Goal: Transaction & Acquisition: Download file/media

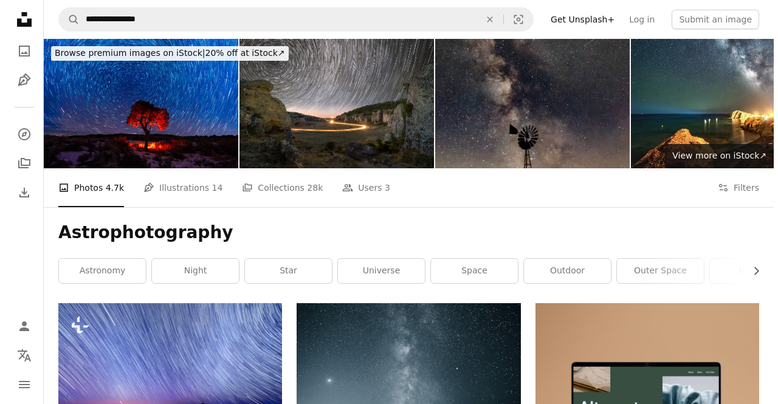
scroll to position [5159, 0]
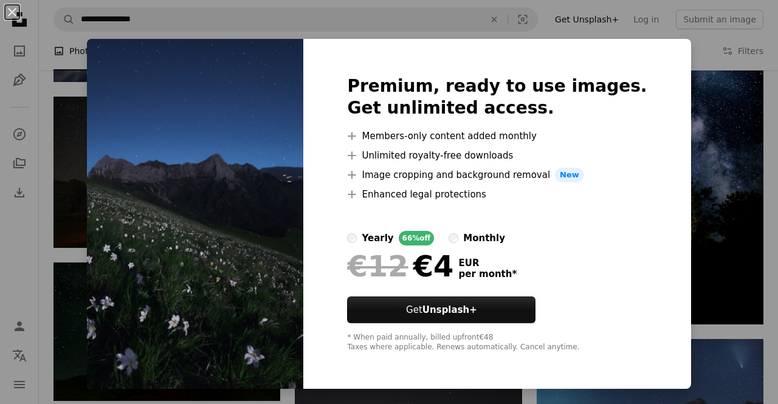
click at [689, 51] on div "An X shape Premium, ready to use images. Get unlimited access. A plus sign Memb…" at bounding box center [389, 202] width 778 height 404
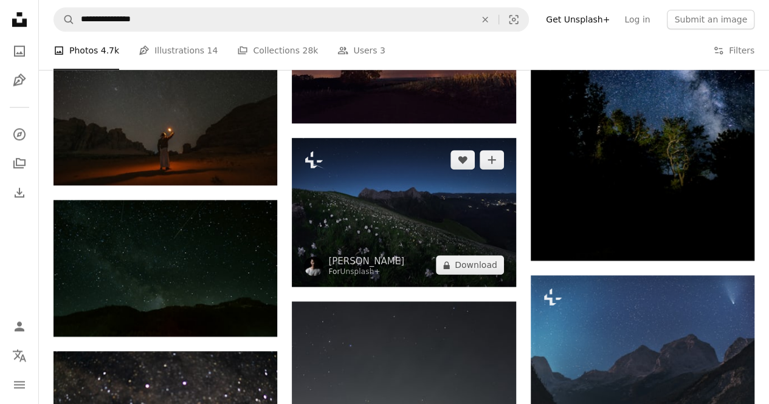
click at [390, 209] on img at bounding box center [404, 213] width 224 height 150
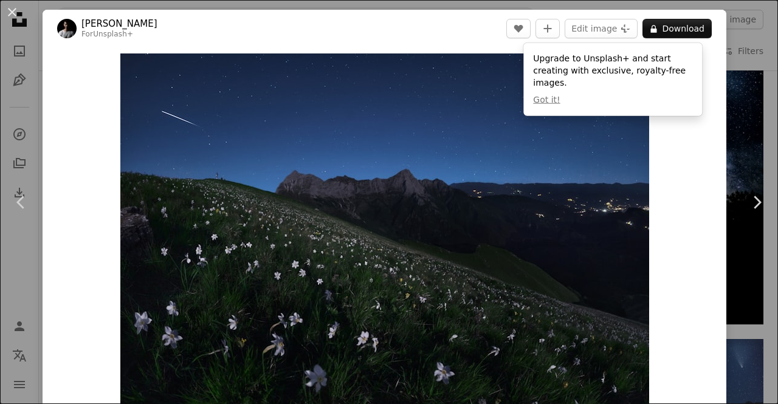
click at [390, 209] on img "Zoom in on this image" at bounding box center [384, 230] width 529 height 353
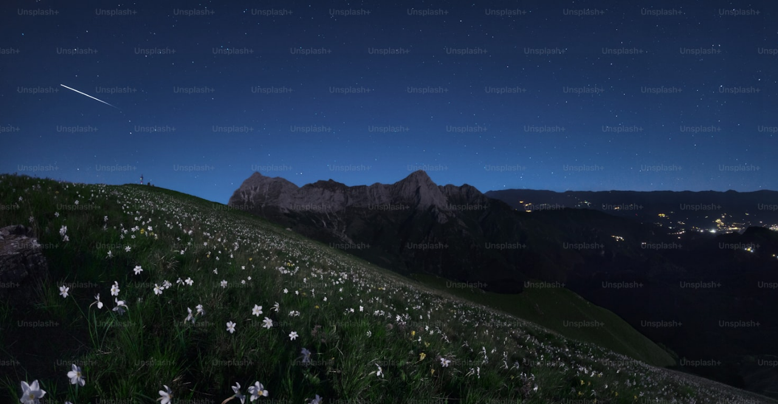
scroll to position [51, 0]
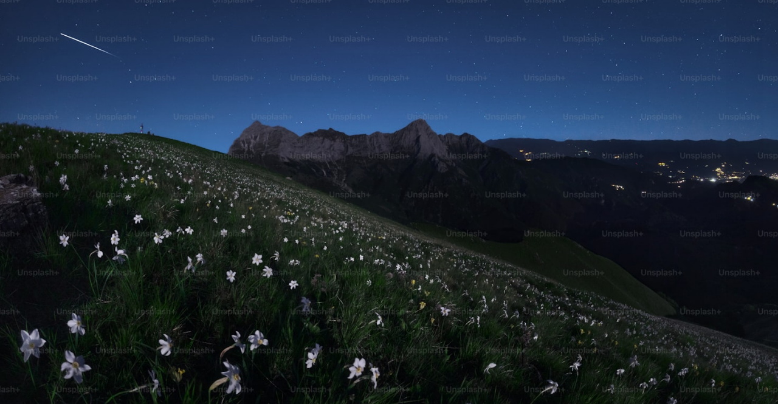
click at [390, 209] on img "Zoom out on this image" at bounding box center [388, 208] width 779 height 520
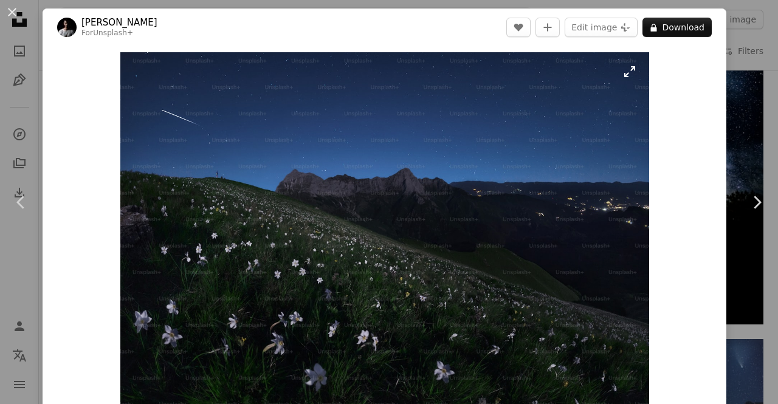
click at [390, 209] on img "Zoom in on this image" at bounding box center [384, 228] width 529 height 353
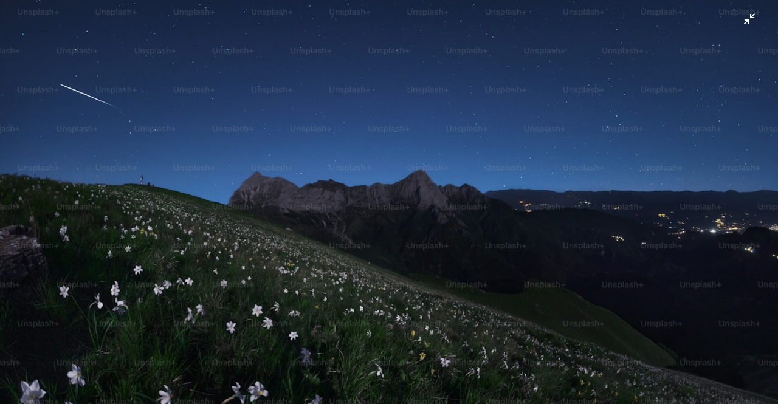
scroll to position [101, 0]
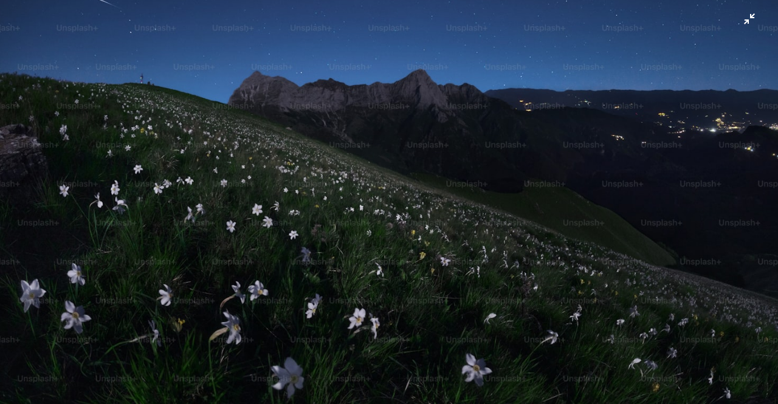
click at [678, 179] on img "Zoom out on this image" at bounding box center [388, 158] width 779 height 520
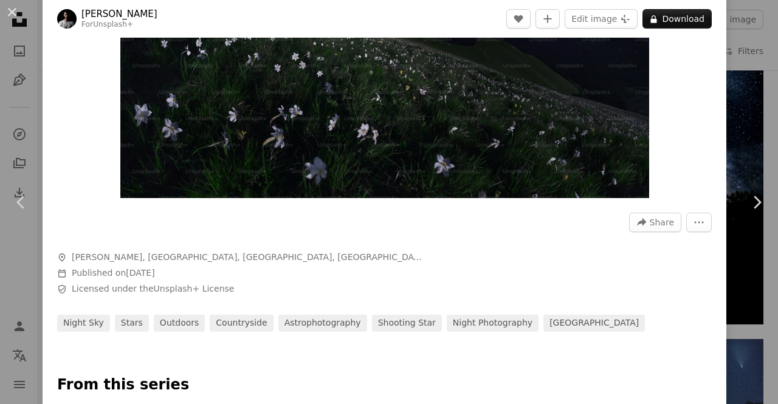
scroll to position [209, 0]
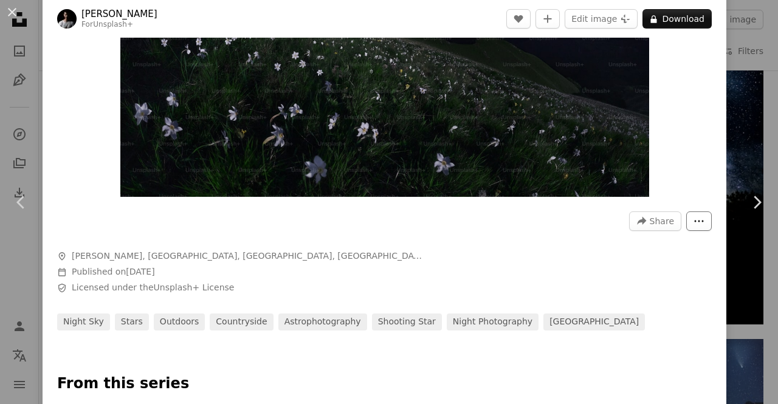
click at [694, 221] on icon "More Actions" at bounding box center [699, 221] width 11 height 11
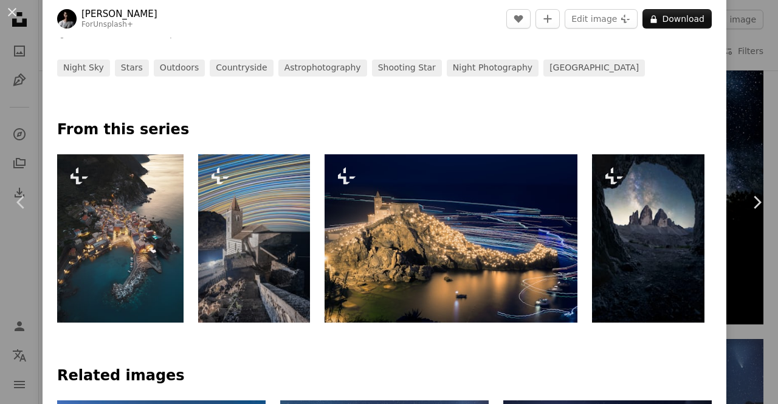
scroll to position [0, 0]
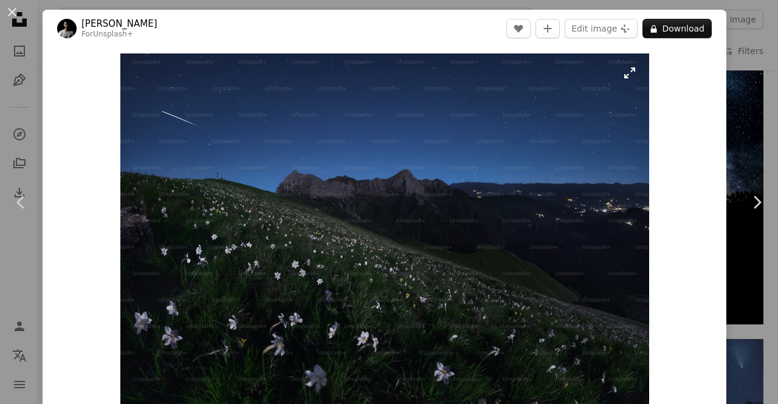
click at [415, 284] on img "Zoom in on this image" at bounding box center [384, 230] width 529 height 353
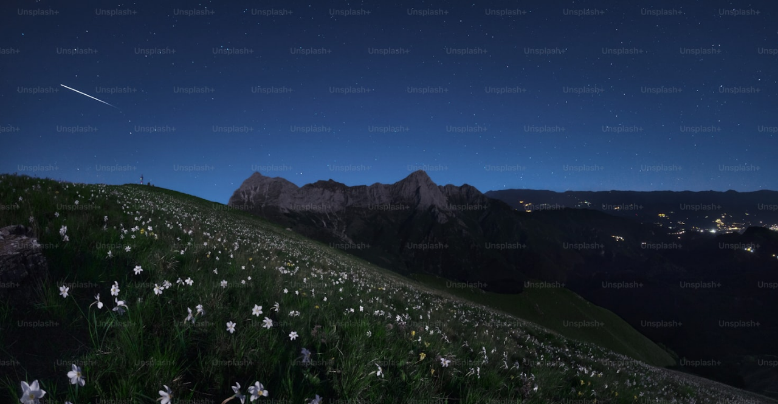
scroll to position [51, 0]
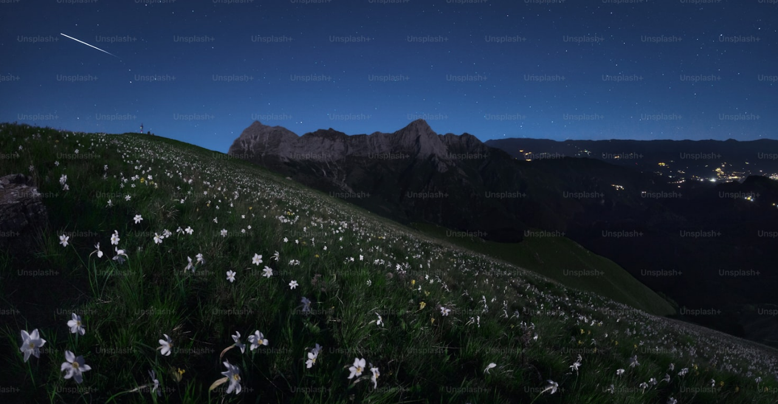
click at [415, 284] on img "Zoom out on this image" at bounding box center [388, 208] width 779 height 520
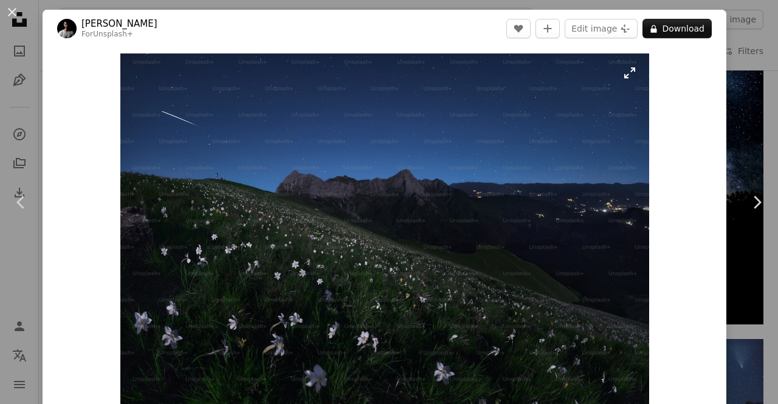
scroll to position [1, 0]
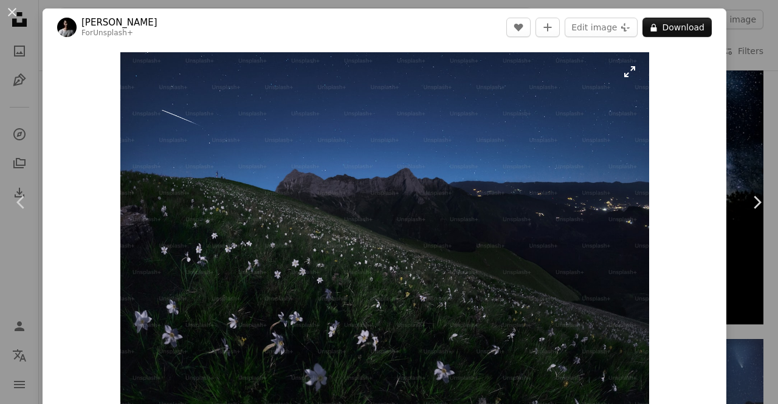
click at [415, 284] on img "Zoom in on this image" at bounding box center [384, 228] width 529 height 353
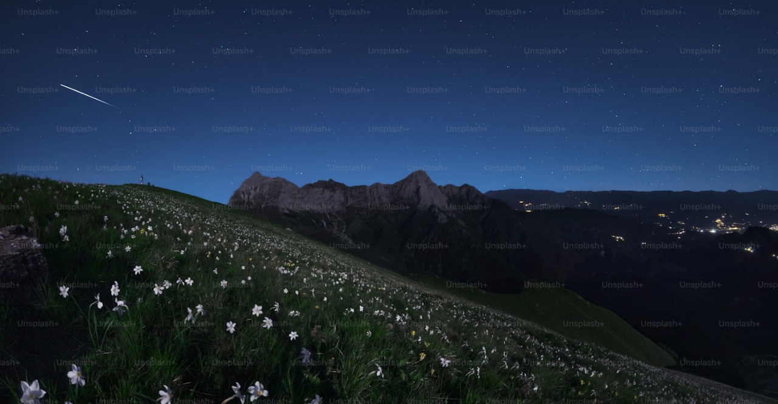
scroll to position [51, 0]
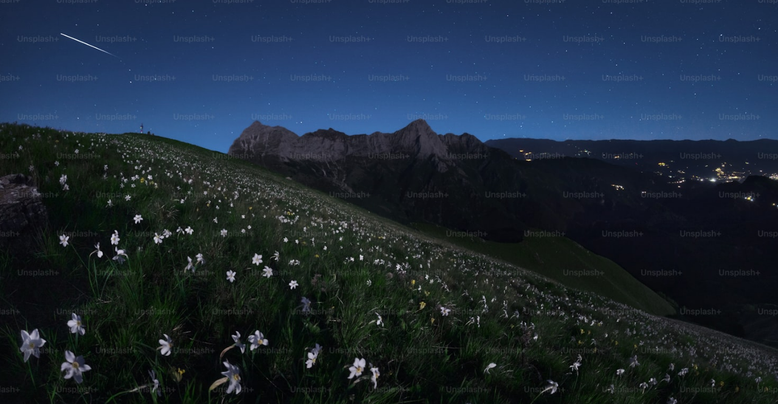
click at [415, 284] on img "Zoom out on this image" at bounding box center [388, 208] width 779 height 520
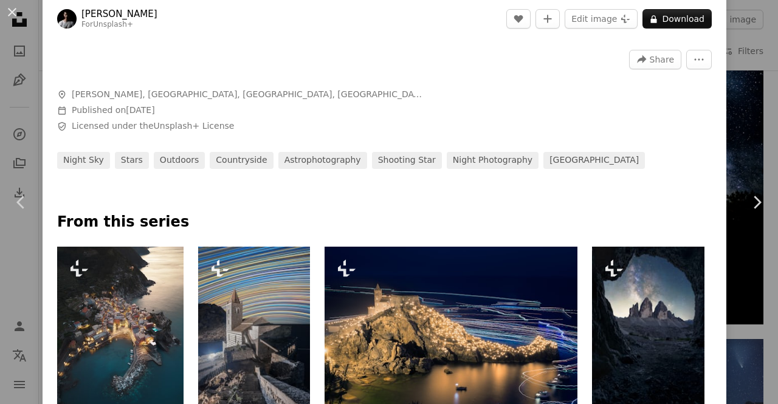
scroll to position [382, 0]
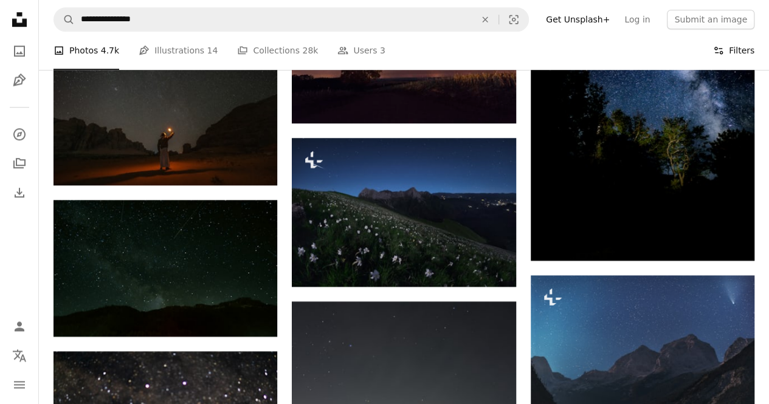
click at [731, 52] on button "Filters Filters" at bounding box center [733, 51] width 41 height 39
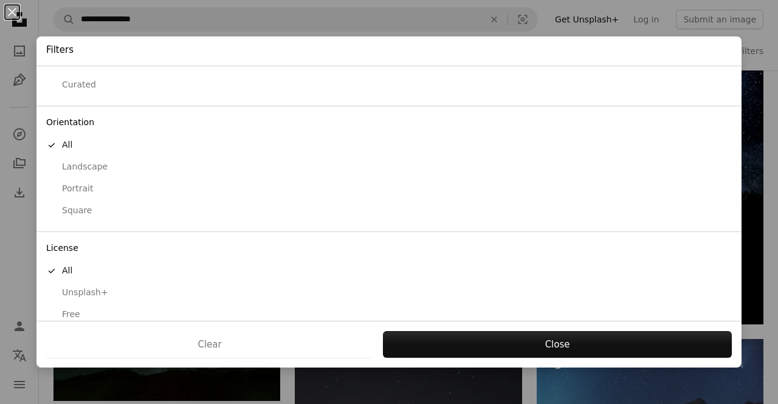
scroll to position [76, 0]
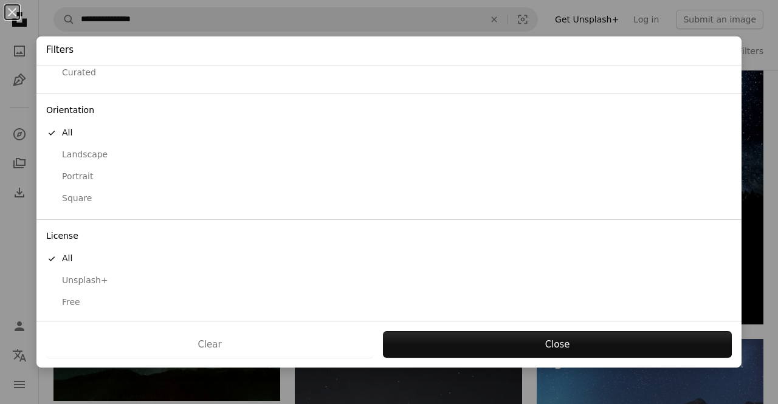
click at [76, 297] on div "Free" at bounding box center [389, 303] width 686 height 12
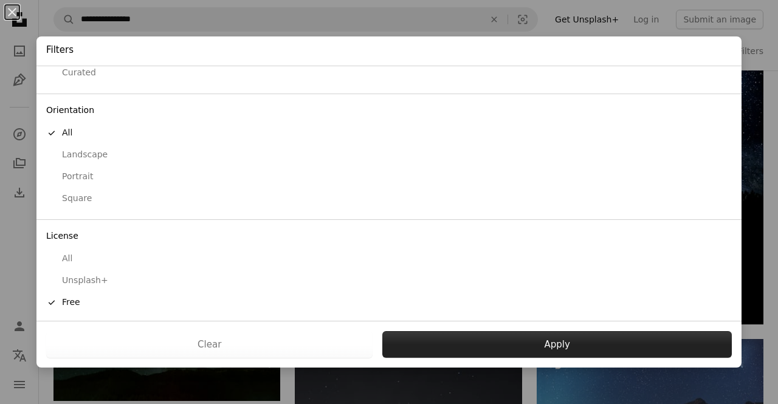
click at [547, 351] on button "Apply" at bounding box center [557, 344] width 350 height 27
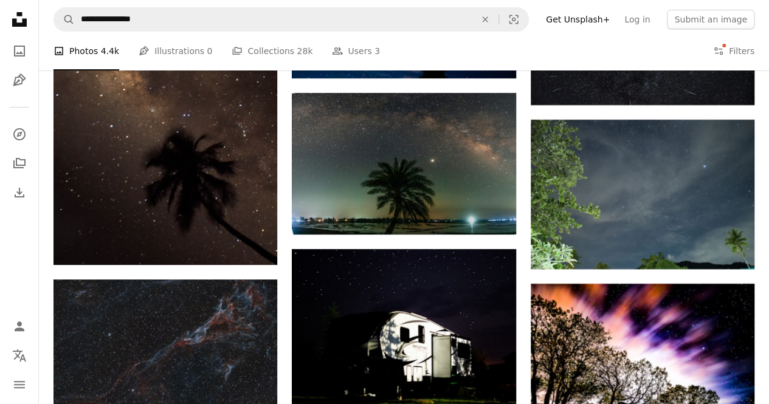
scroll to position [1791, 0]
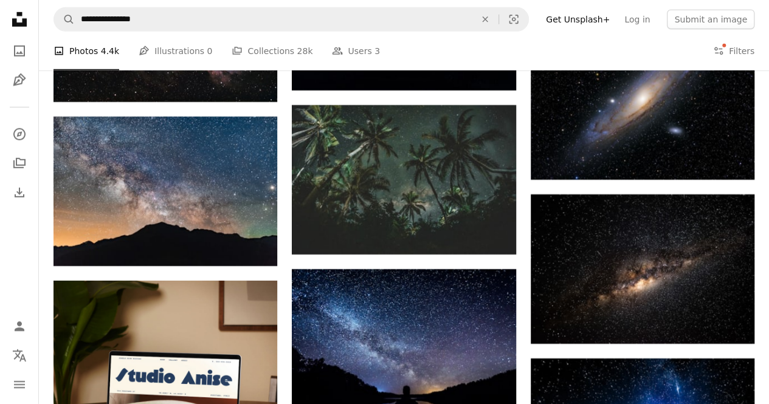
drag, startPoint x: 772, startPoint y: 57, endPoint x: 768, endPoint y: 263, distance: 206.1
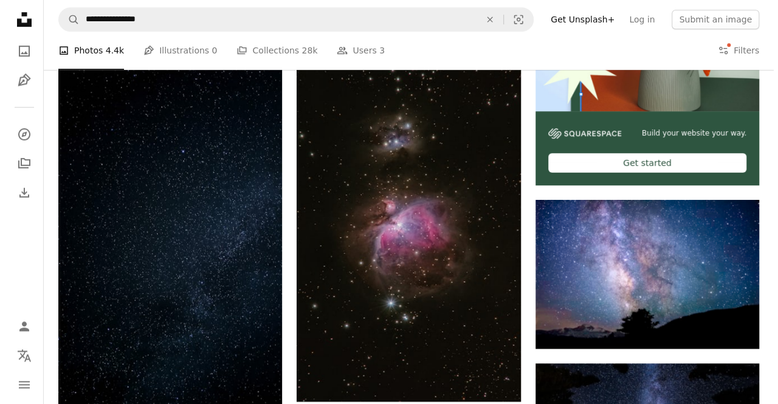
scroll to position [416, 0]
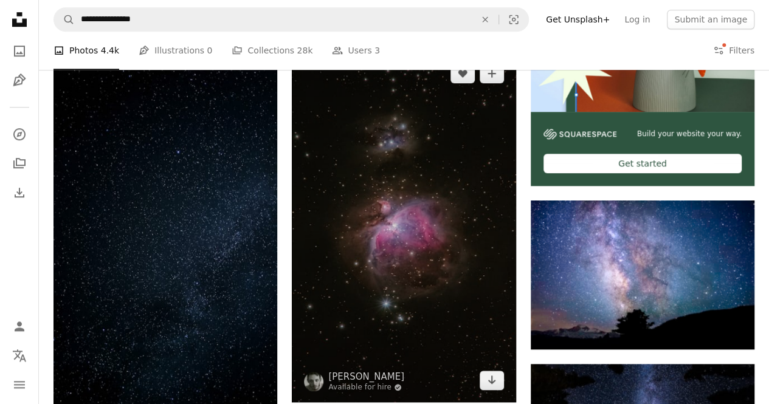
click at [430, 209] on img at bounding box center [404, 227] width 224 height 350
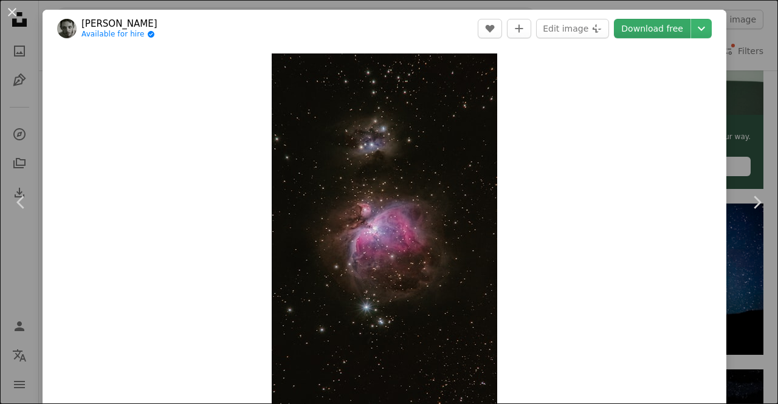
click at [664, 35] on link "Download free" at bounding box center [652, 28] width 77 height 19
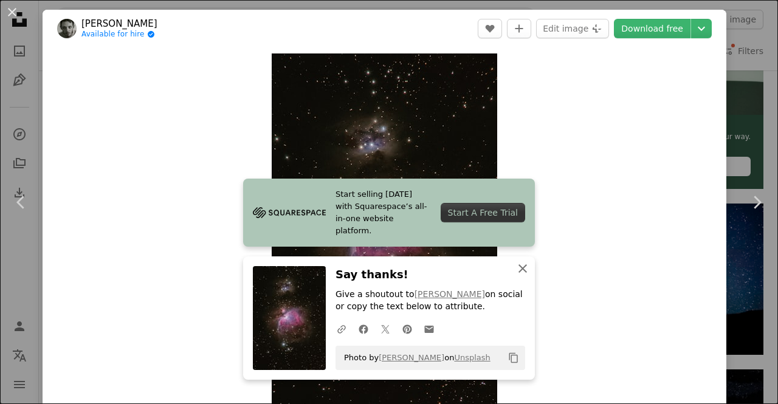
click at [516, 271] on icon "An X shape" at bounding box center [523, 268] width 15 height 15
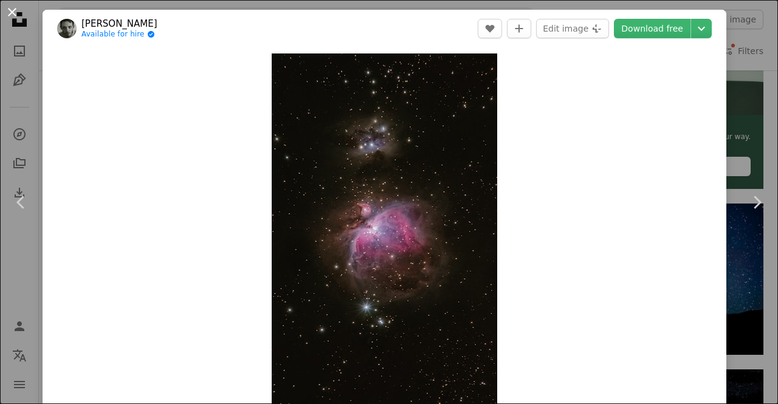
click at [15, 8] on button "An X shape" at bounding box center [12, 12] width 15 height 15
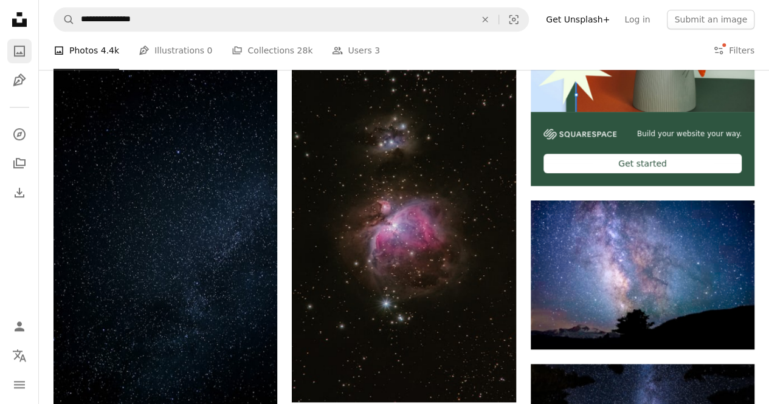
click at [22, 49] on icon "A photo" at bounding box center [19, 51] width 15 height 15
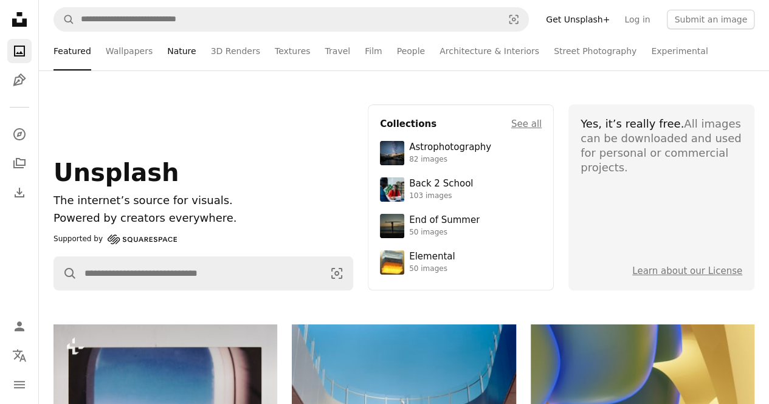
click at [172, 50] on link "Nature" at bounding box center [181, 51] width 29 height 39
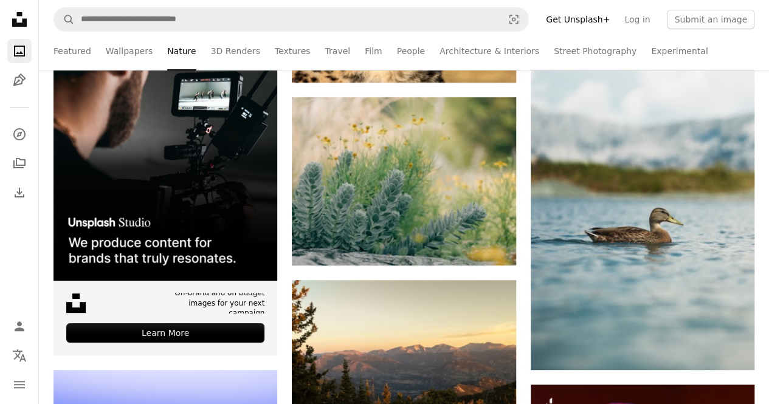
scroll to position [2317, 0]
